Goal: Check status

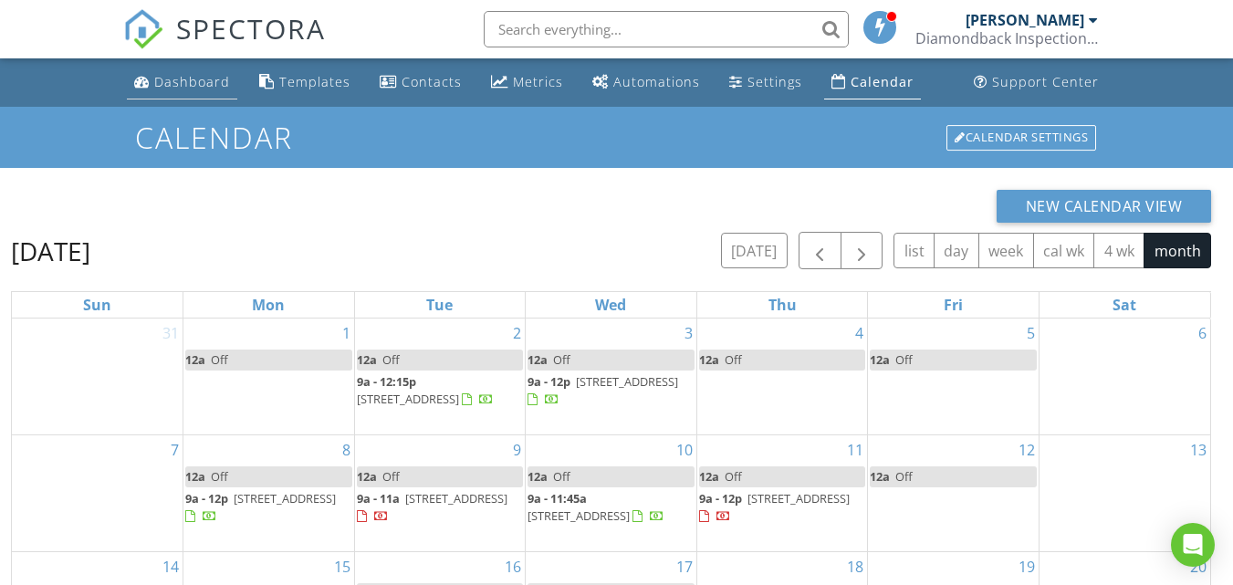
click at [204, 86] on div "Dashboard" at bounding box center [192, 81] width 76 height 17
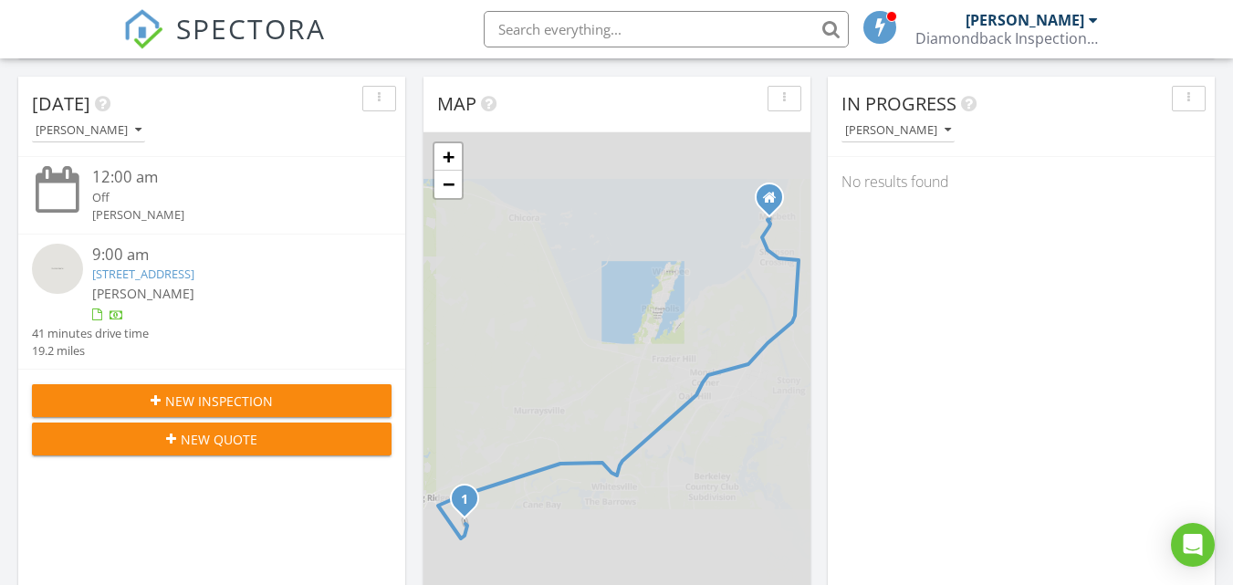
scroll to position [183, 0]
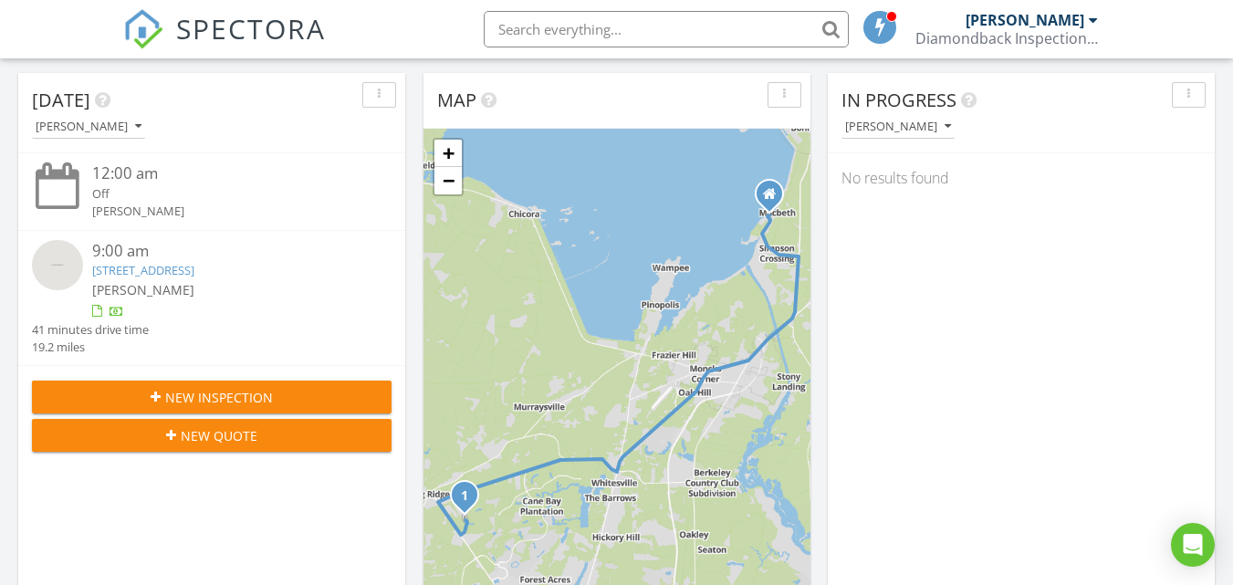
click at [194, 271] on link "283 Ivory Shadow Rd, SUMMERVILLE, SC 29486" at bounding box center [143, 270] width 102 height 16
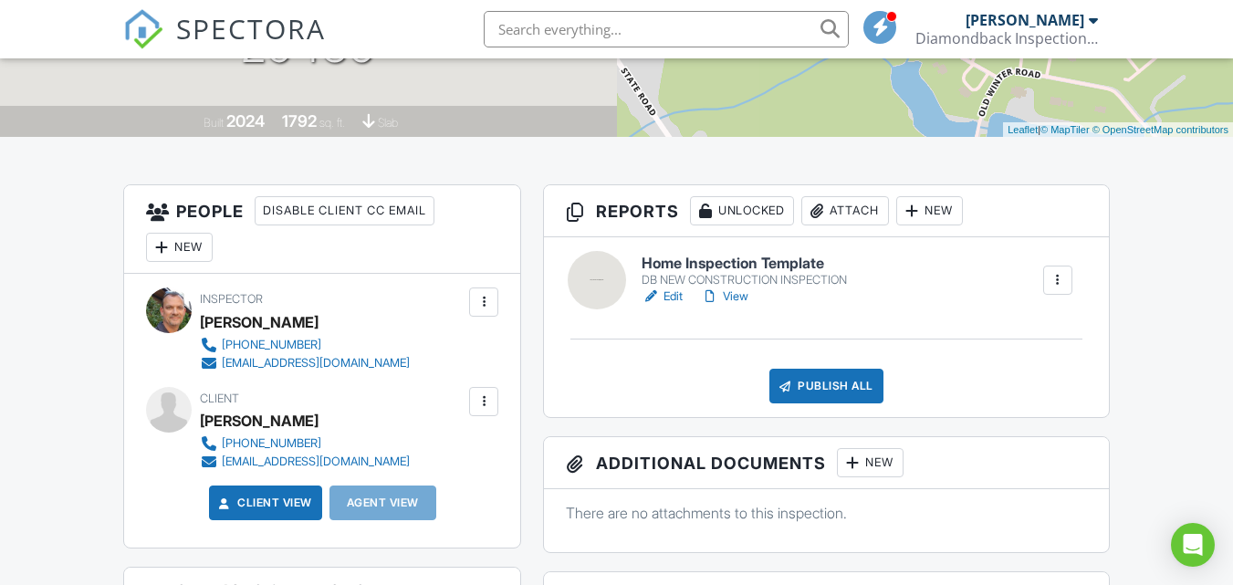
scroll to position [365, 0]
